Goal: Information Seeking & Learning: Find specific fact

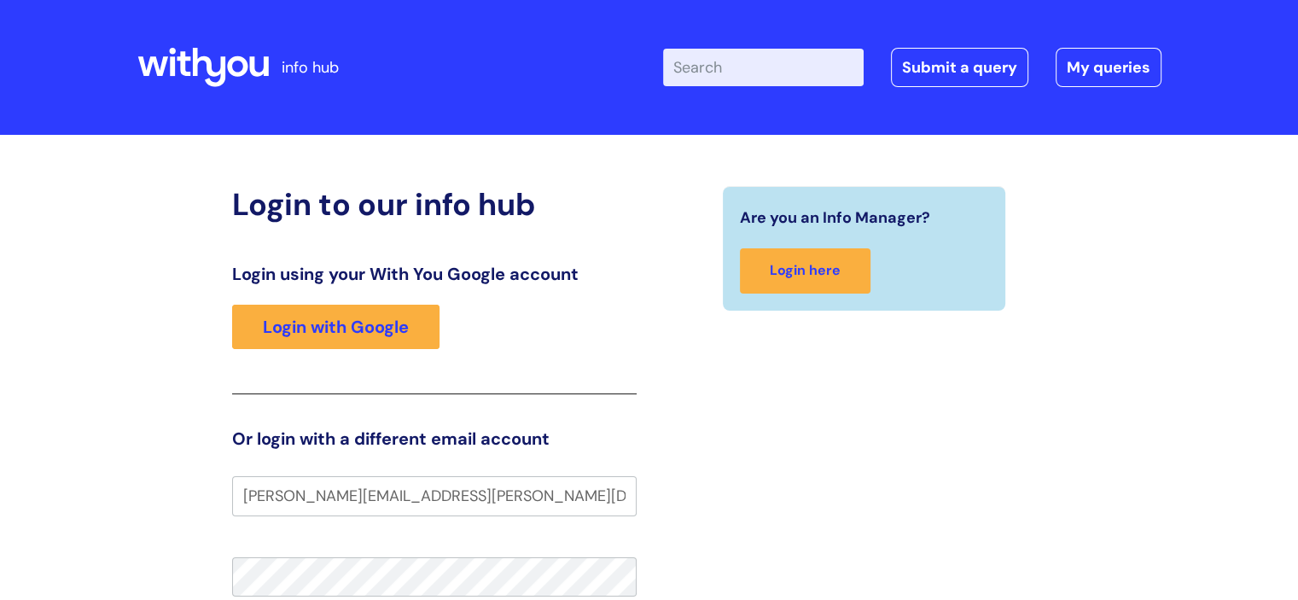
type input "[PERSON_NAME][EMAIL_ADDRESS][PERSON_NAME][DOMAIN_NAME]"
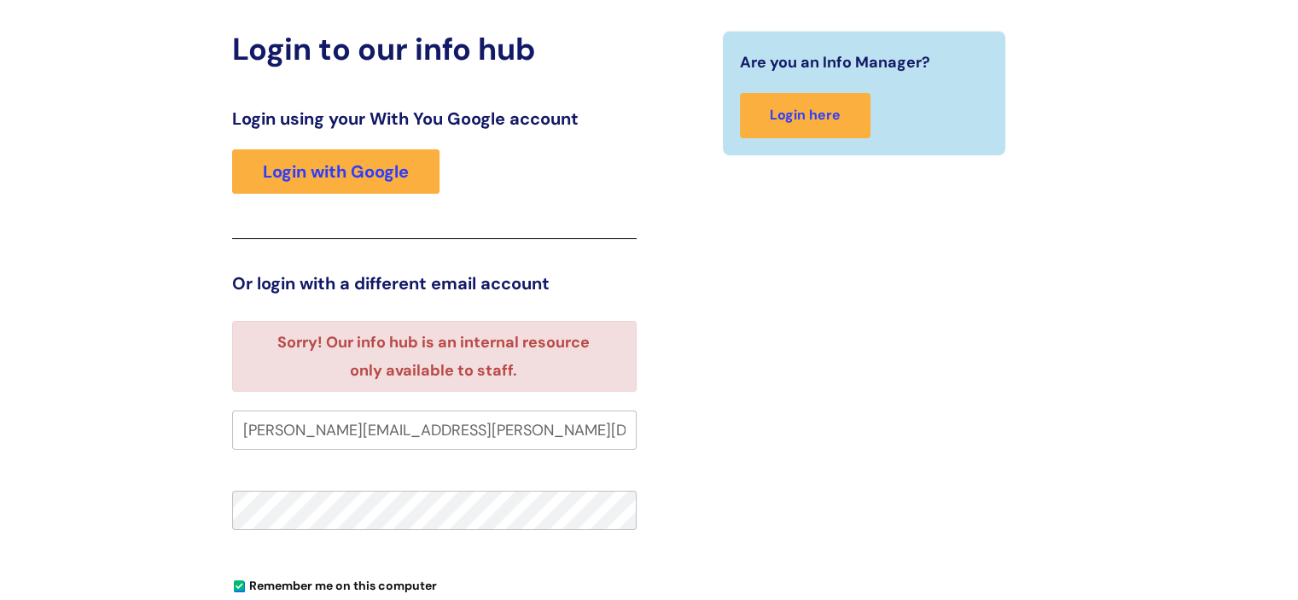
scroll to position [154, 0]
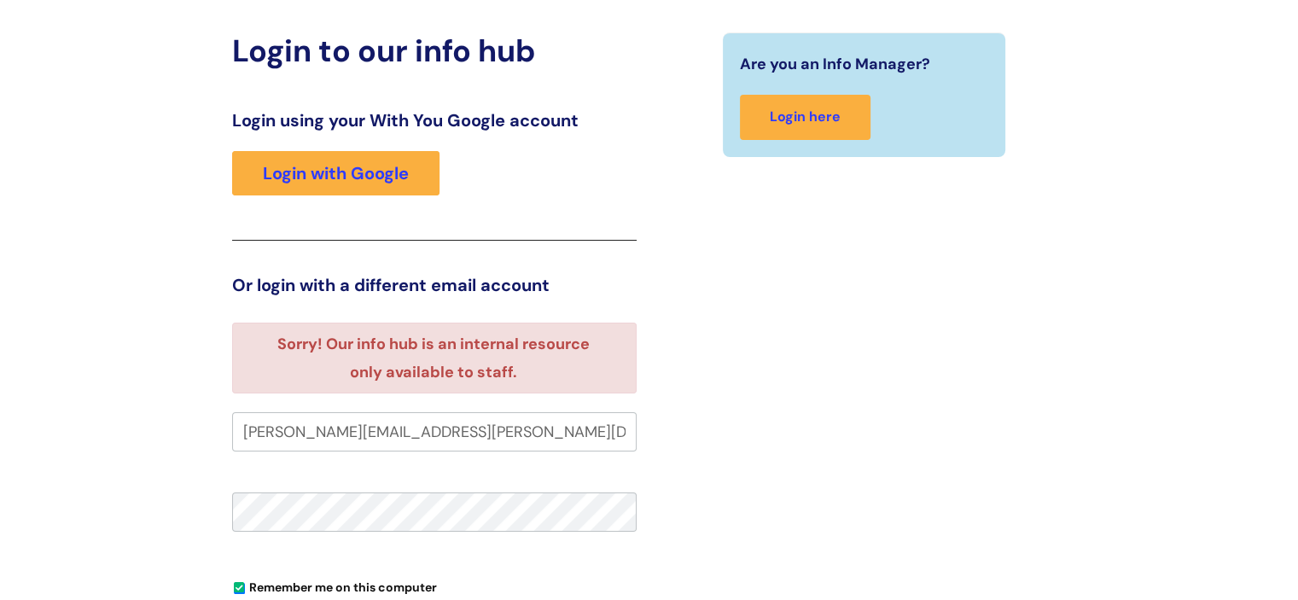
click at [509, 439] on input "kelly.sutcliffe@wearewithyou.org.uk" at bounding box center [434, 431] width 404 height 39
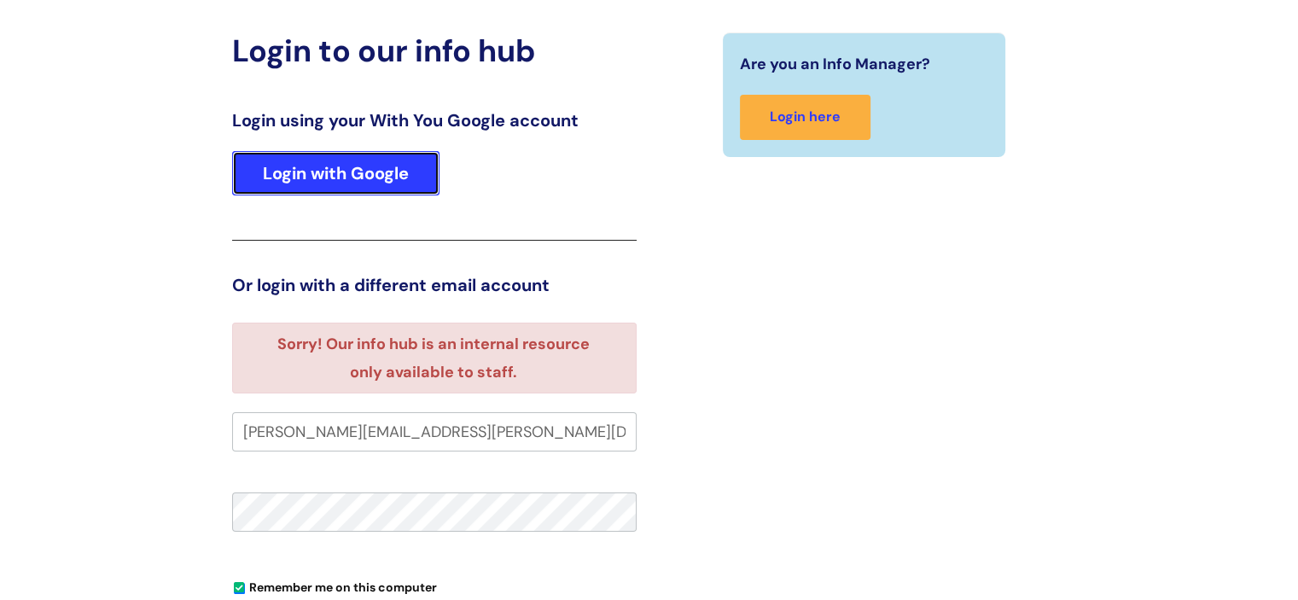
click at [399, 170] on link "Login with Google" at bounding box center [335, 173] width 207 height 44
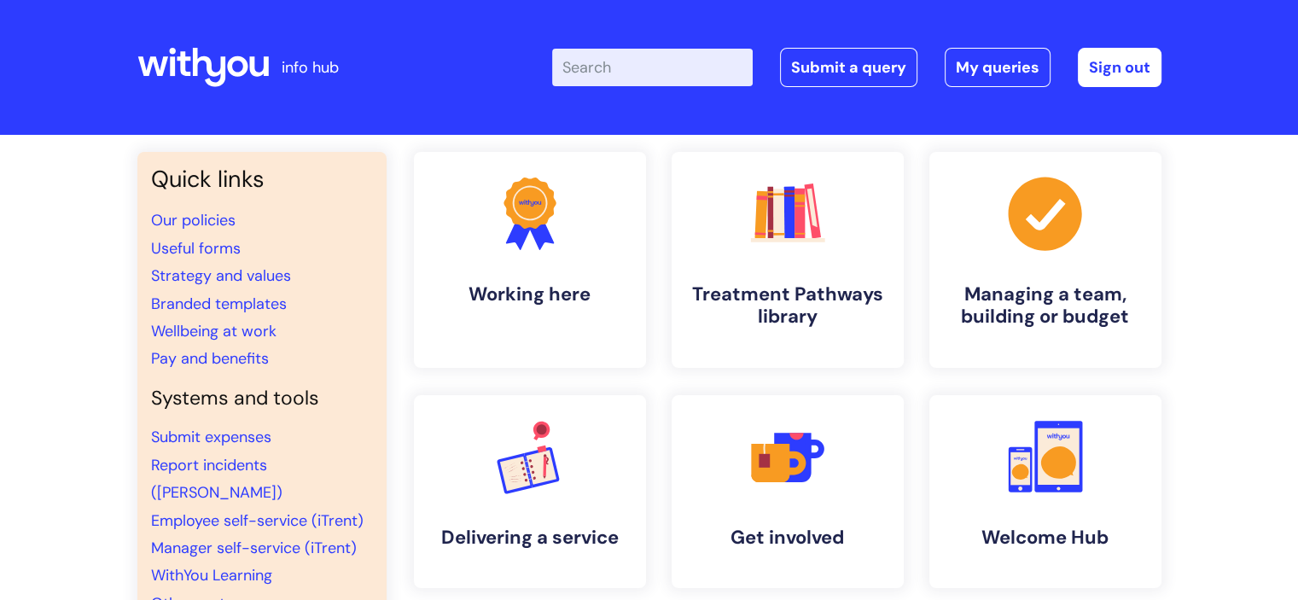
click at [607, 66] on input "Enter your search term here..." at bounding box center [652, 68] width 200 height 38
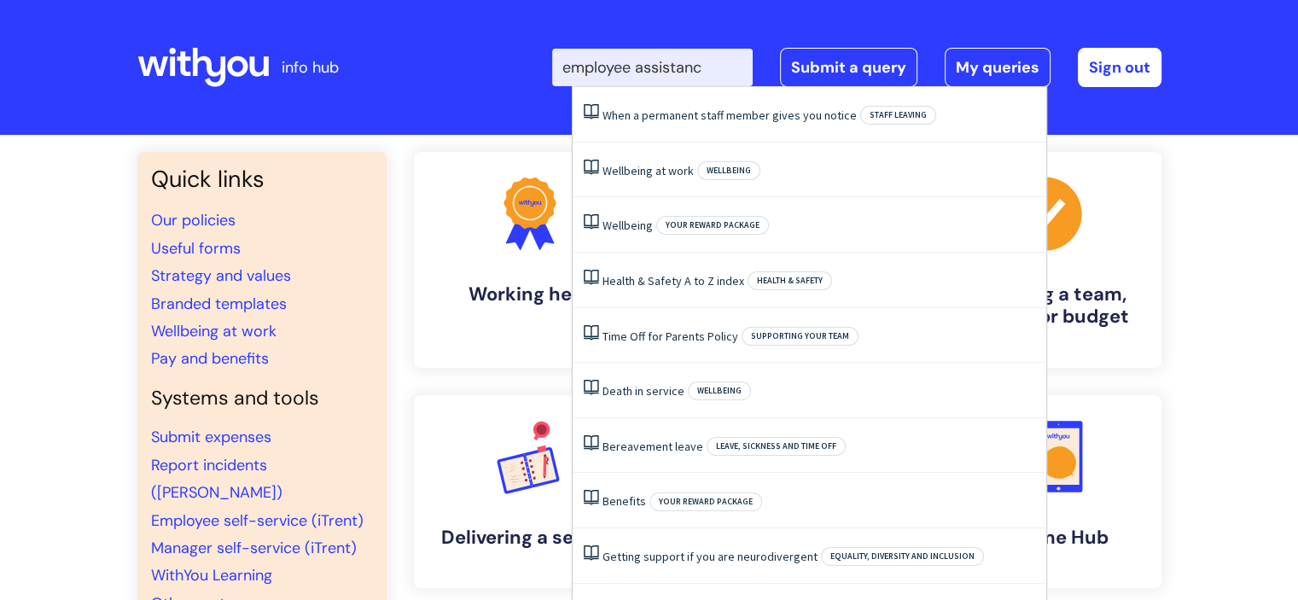
type input "employee assistance"
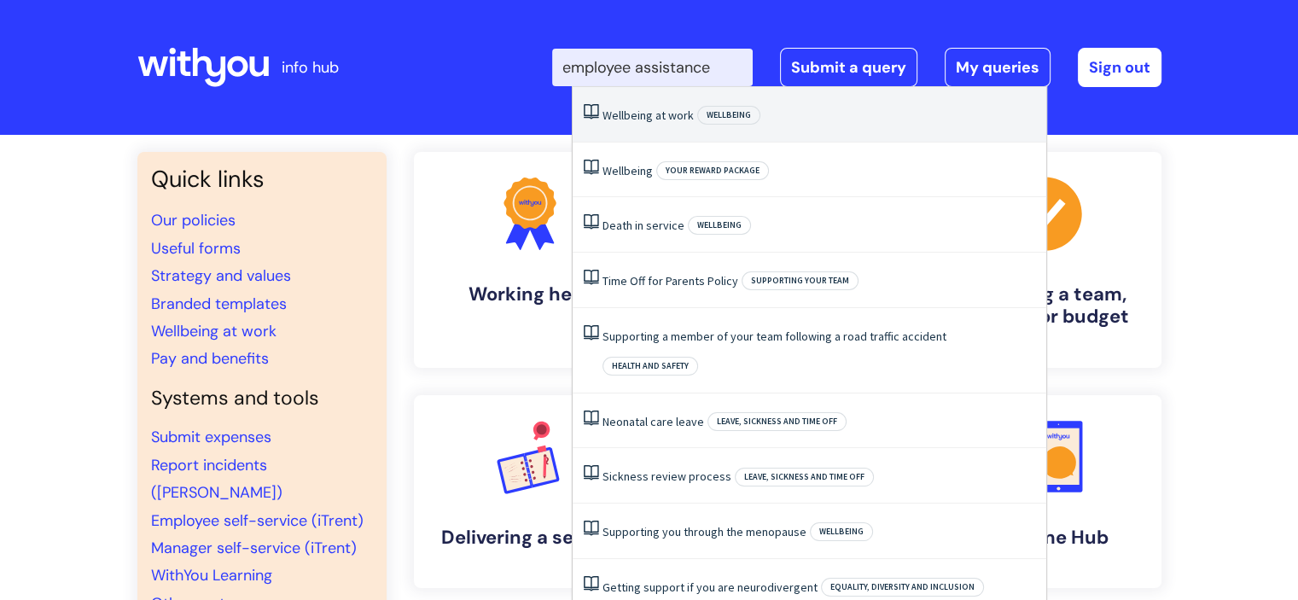
click at [666, 121] on link "Wellbeing at work" at bounding box center [647, 115] width 91 height 15
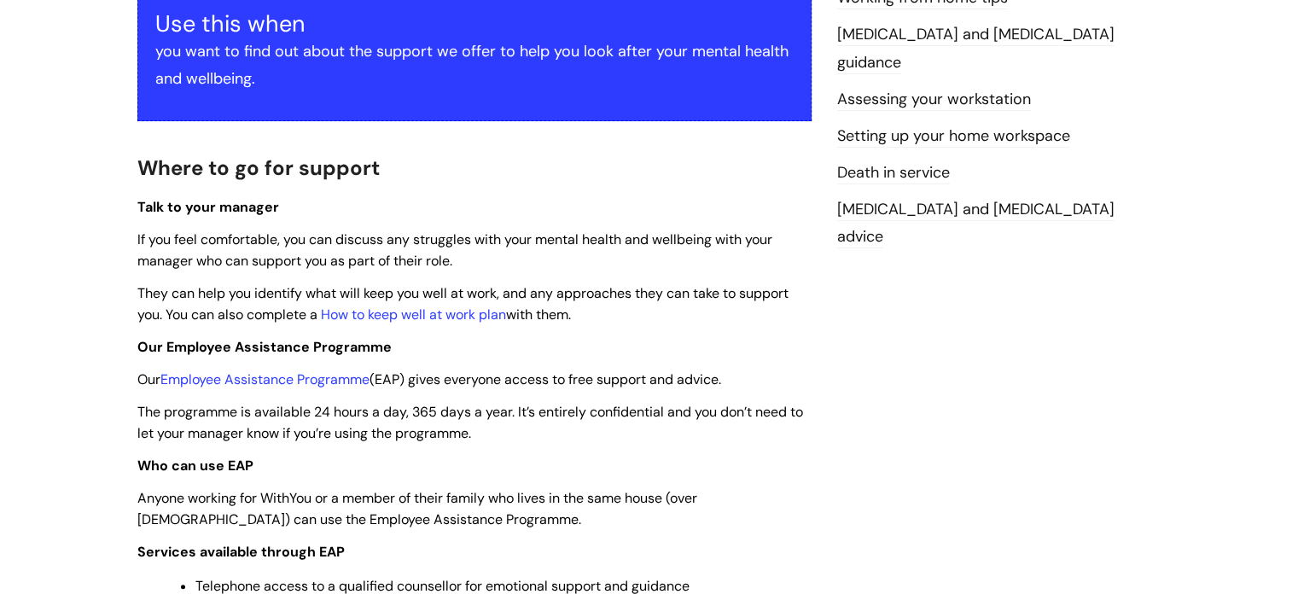
scroll to position [345, 0]
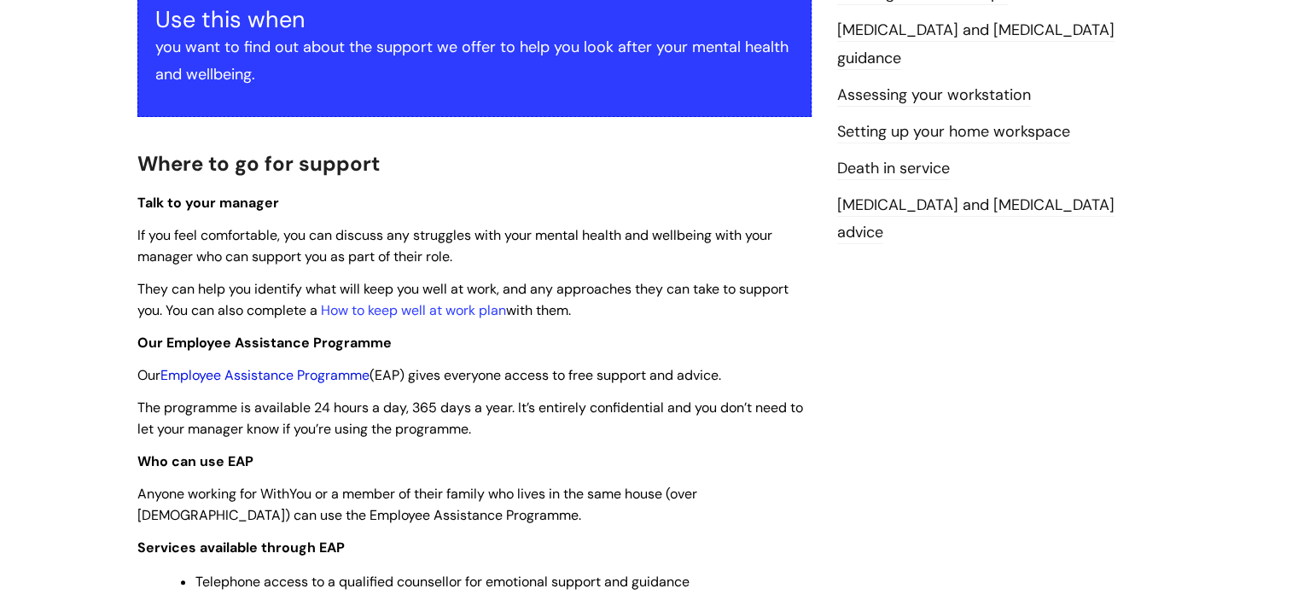
click at [264, 375] on link "Employee Assistance Programme" at bounding box center [264, 375] width 209 height 18
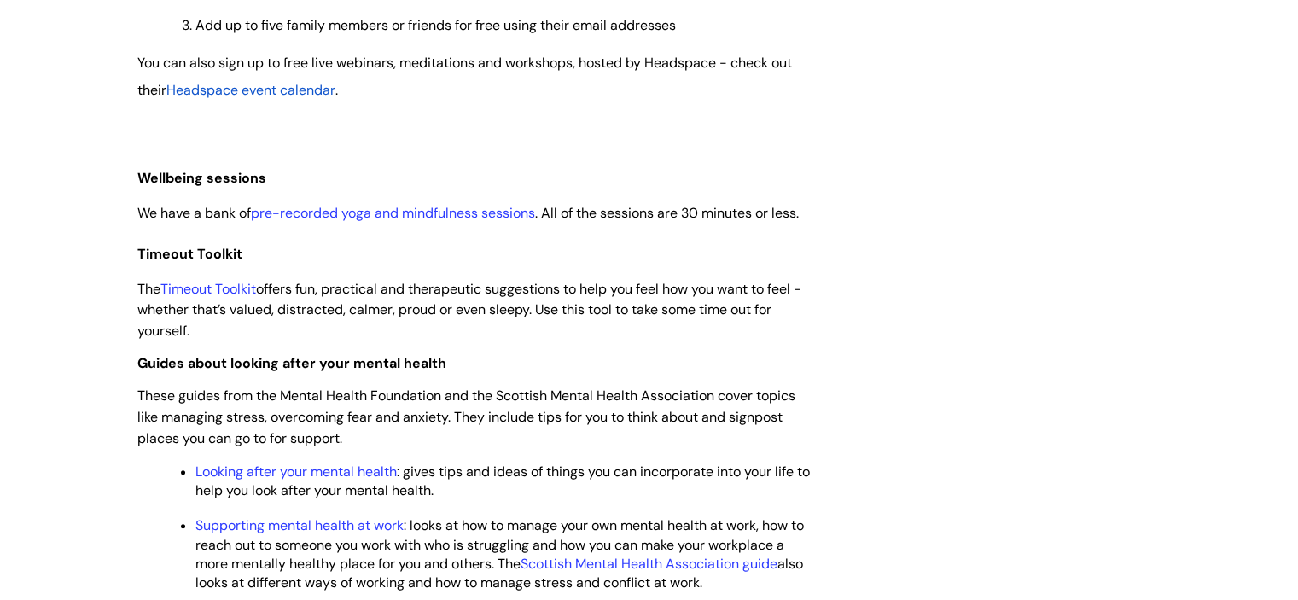
scroll to position [1834, 0]
